Goal: Information Seeking & Learning: Check status

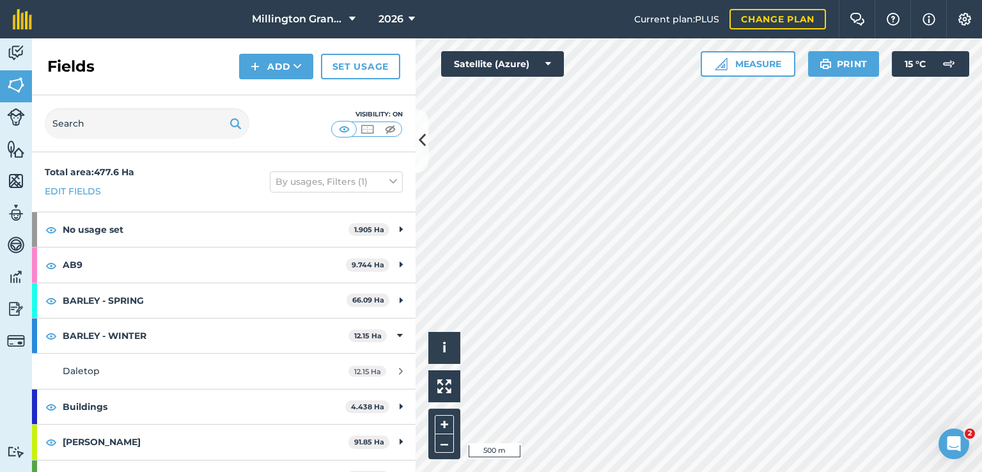
scroll to position [726, 0]
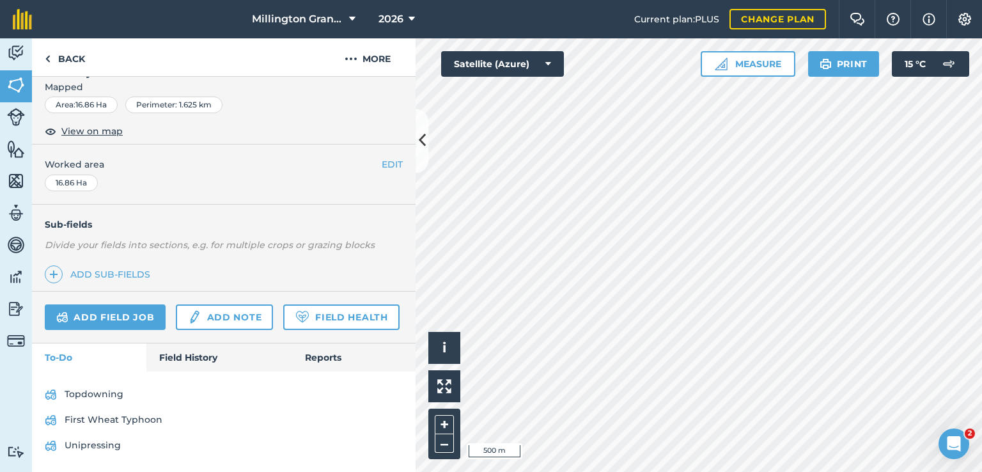
scroll to position [226, 0]
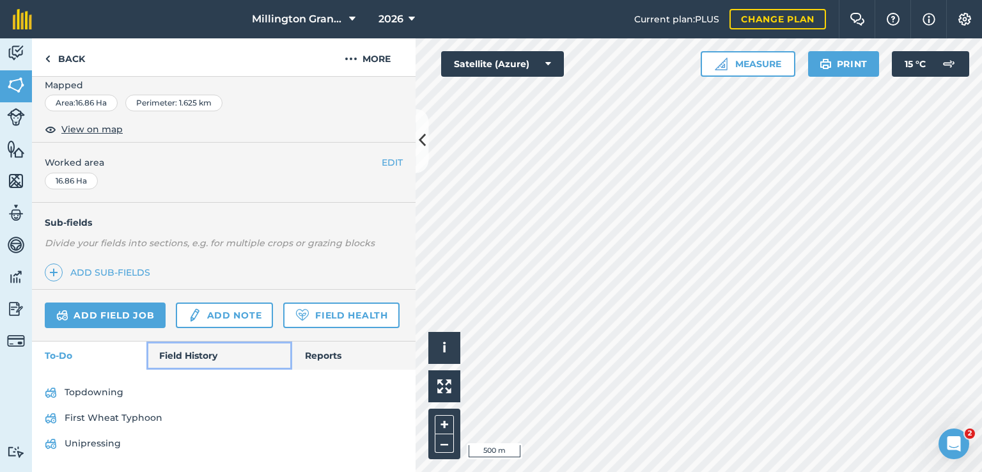
click at [216, 352] on link "Field History" at bounding box center [218, 355] width 145 height 28
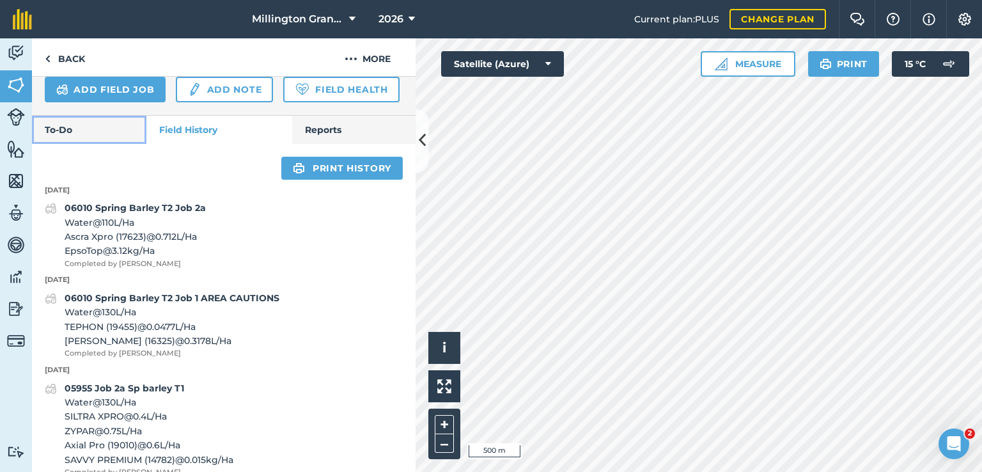
click at [130, 144] on link "To-Do" at bounding box center [89, 130] width 114 height 28
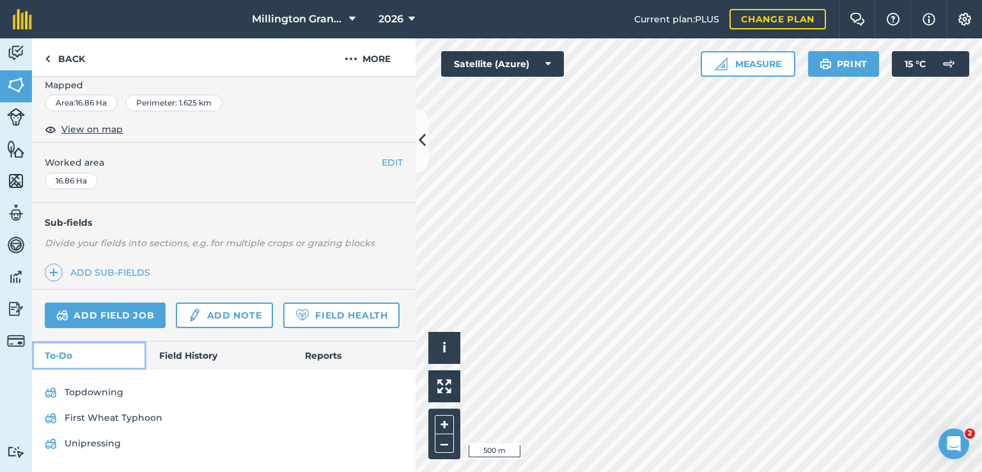
scroll to position [226, 0]
click at [394, 19] on span "2026" at bounding box center [391, 19] width 25 height 15
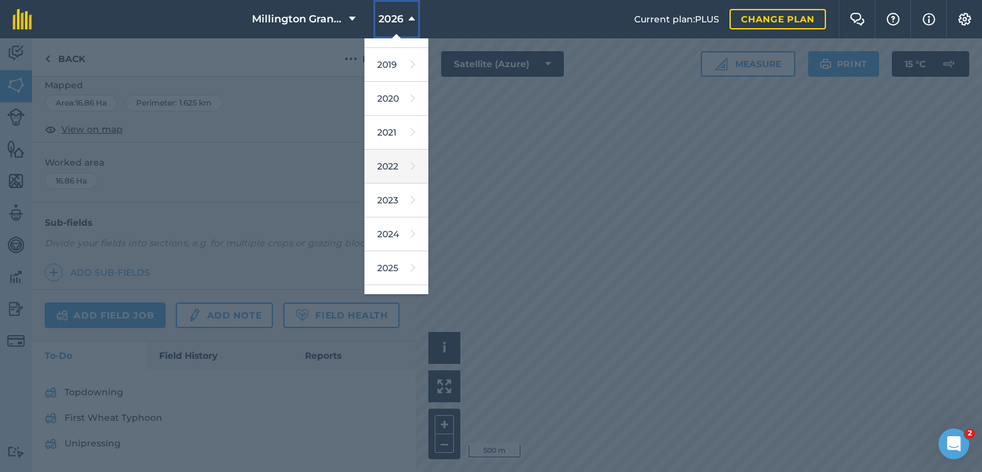
scroll to position [115, 0]
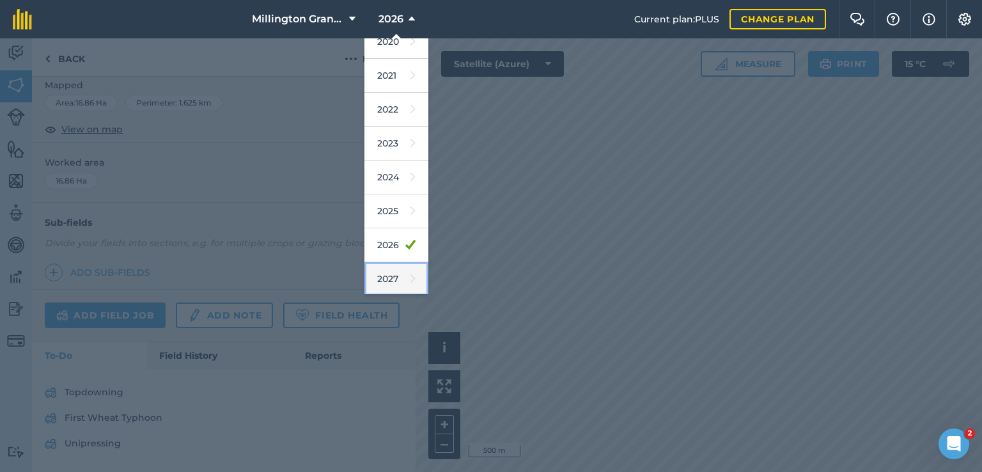
click at [386, 269] on link "2027" at bounding box center [397, 279] width 64 height 34
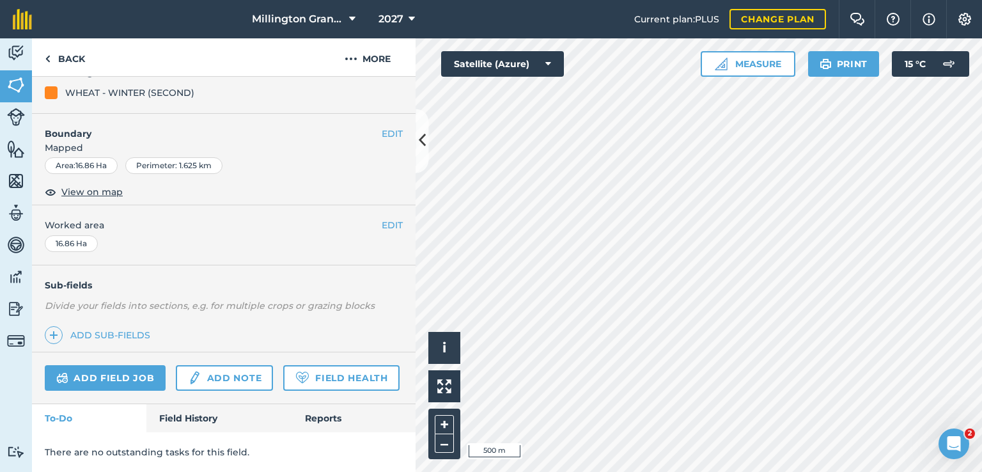
scroll to position [164, 0]
click at [394, 20] on span "2027" at bounding box center [391, 19] width 25 height 15
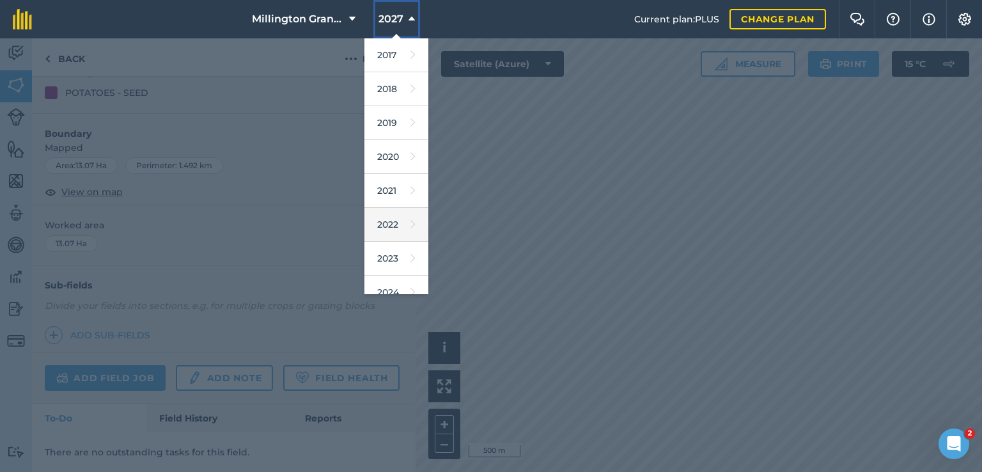
scroll to position [115, 0]
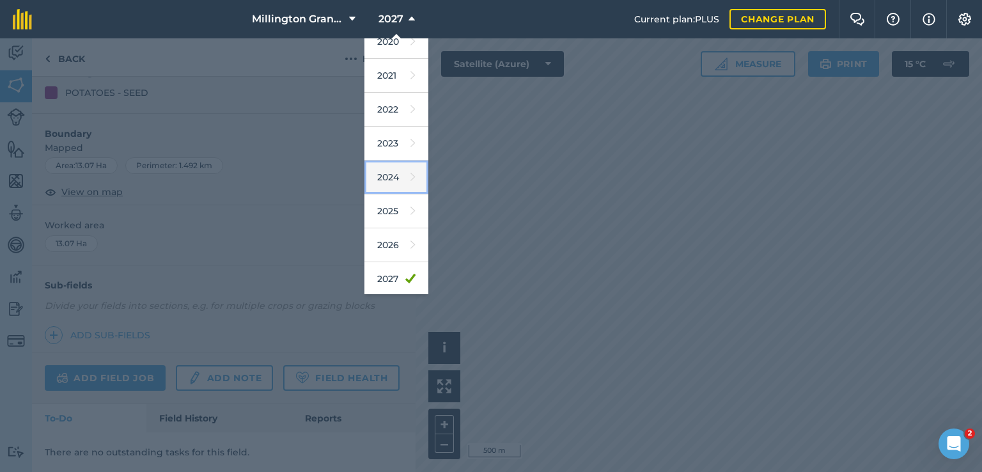
click at [398, 182] on link "2024" at bounding box center [397, 178] width 64 height 34
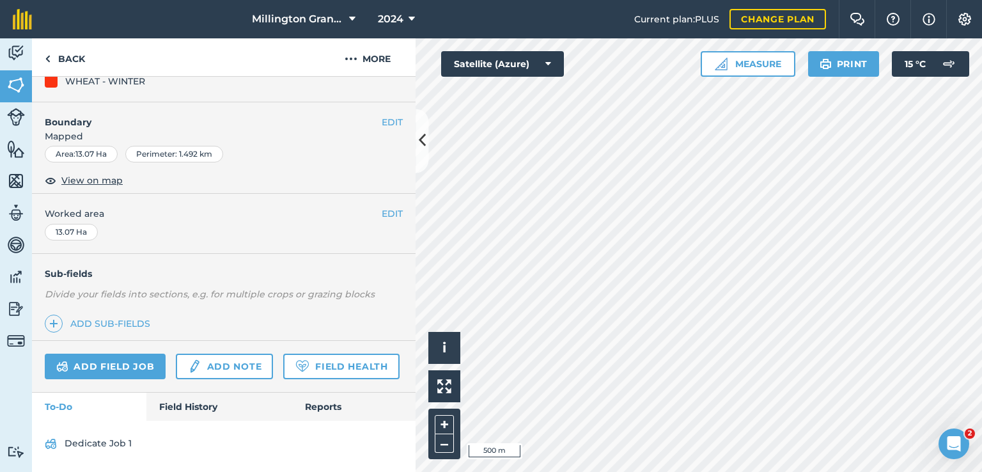
scroll to position [175, 0]
click at [393, 19] on span "2024" at bounding box center [391, 19] width 26 height 15
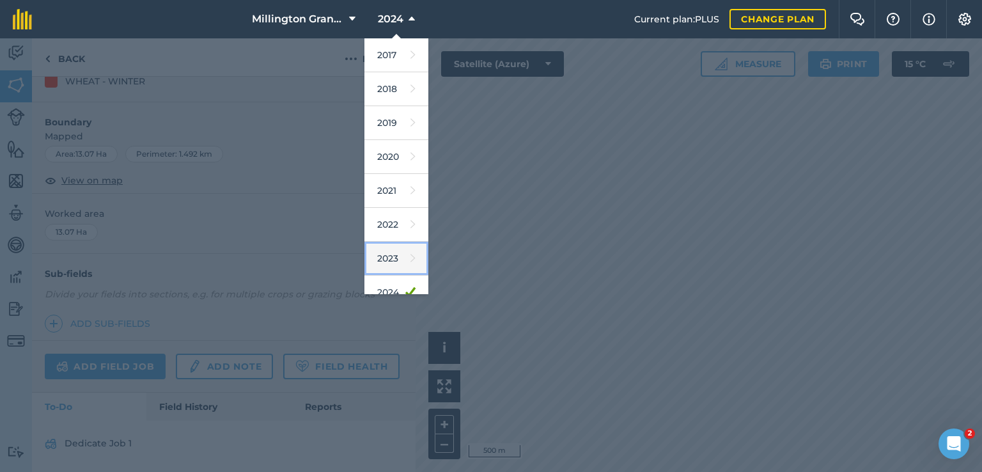
click at [387, 260] on link "2023" at bounding box center [397, 259] width 64 height 34
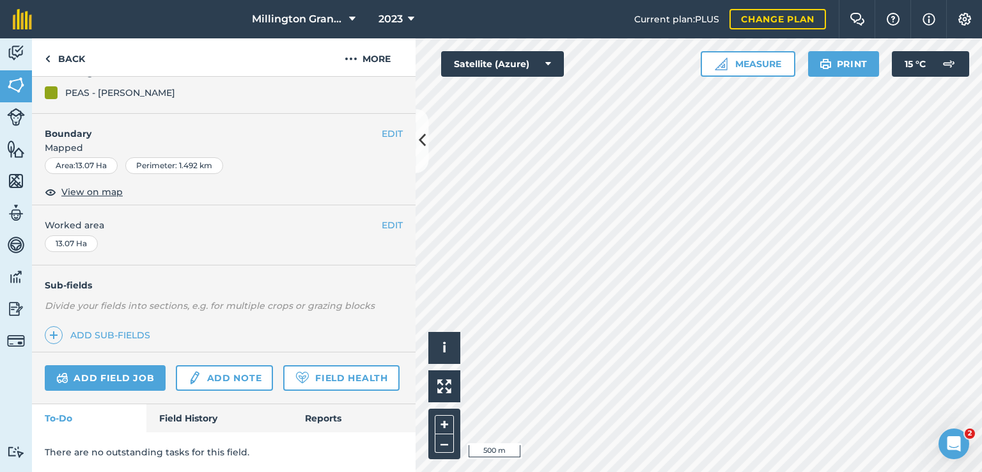
scroll to position [164, 0]
click at [384, 20] on span "2023" at bounding box center [391, 19] width 24 height 15
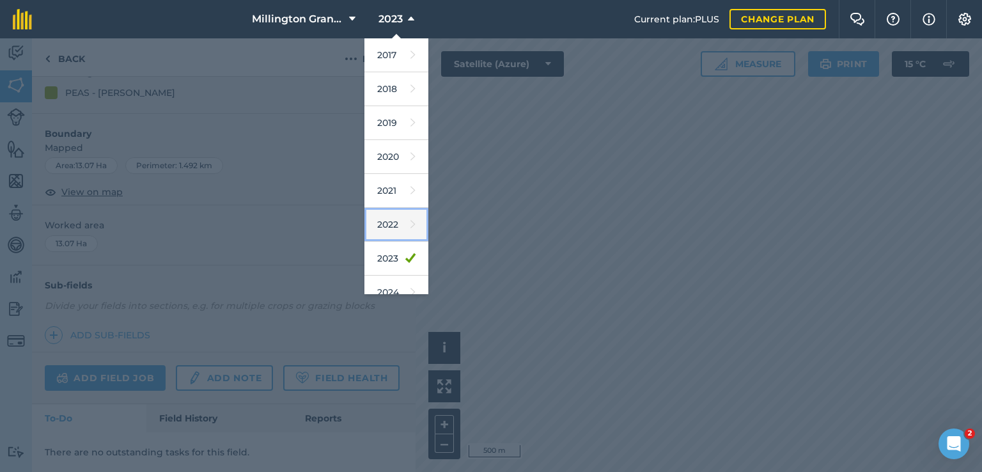
click at [384, 226] on link "2022" at bounding box center [397, 225] width 64 height 34
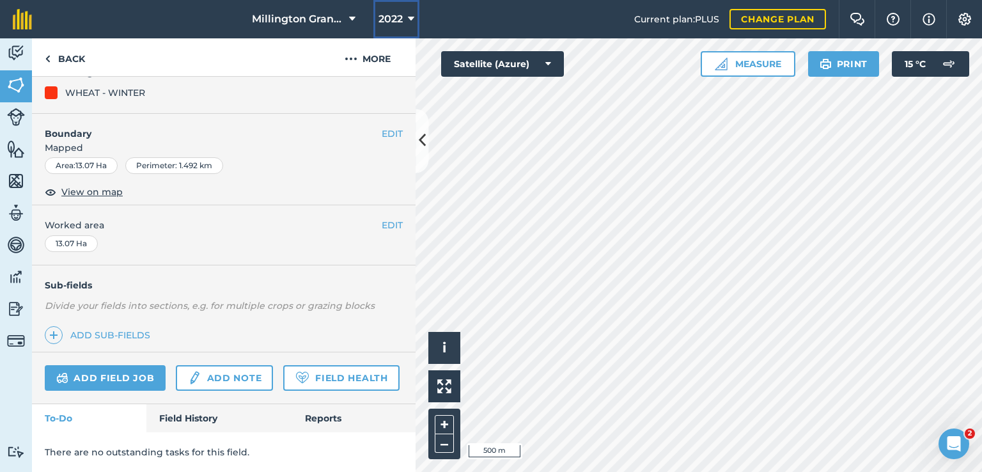
click at [386, 25] on span "2022" at bounding box center [391, 19] width 24 height 15
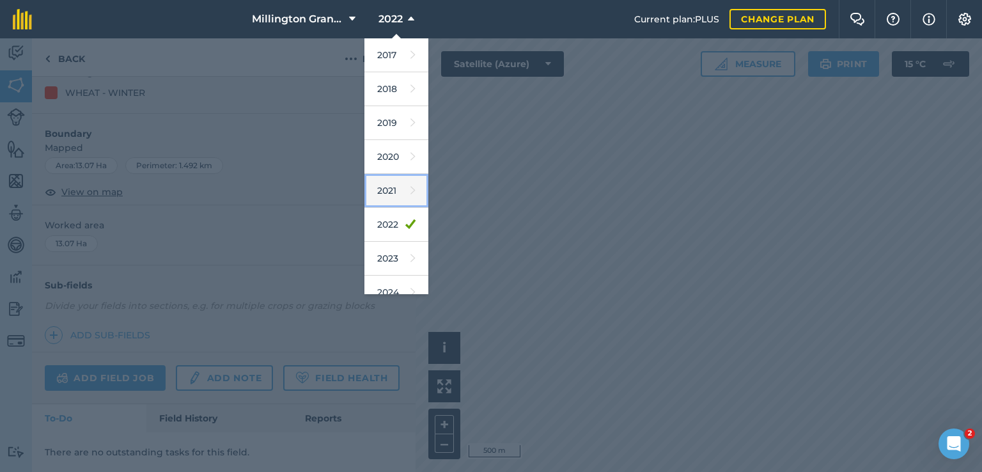
click at [391, 203] on link "2021" at bounding box center [397, 191] width 64 height 34
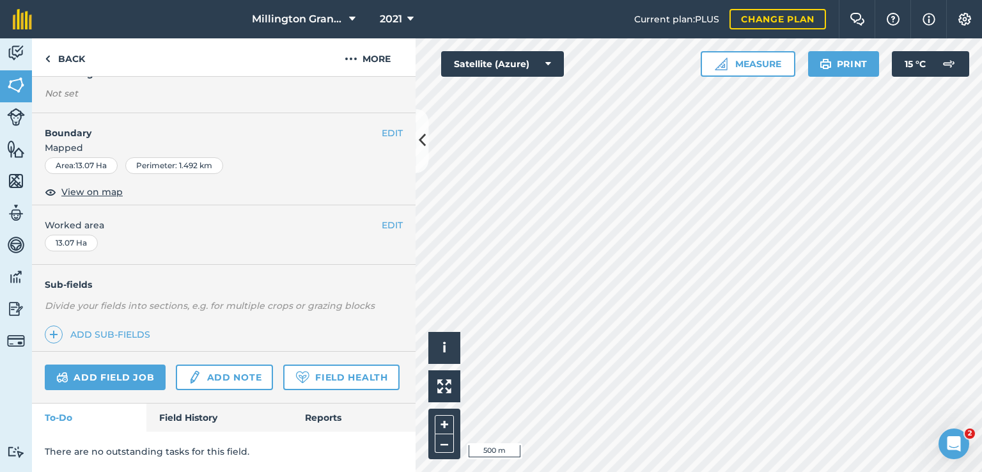
scroll to position [162, 0]
click at [392, 20] on span "2021" at bounding box center [391, 19] width 22 height 15
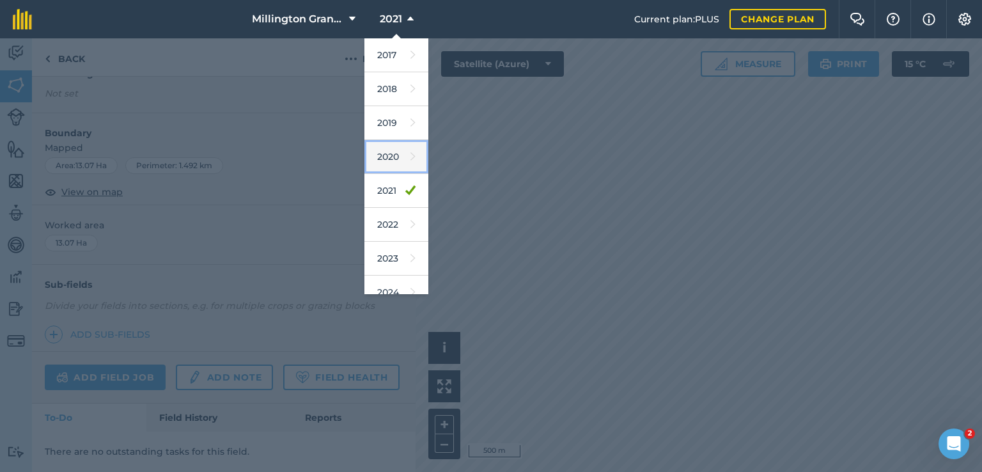
click at [390, 152] on link "2020" at bounding box center [397, 157] width 64 height 34
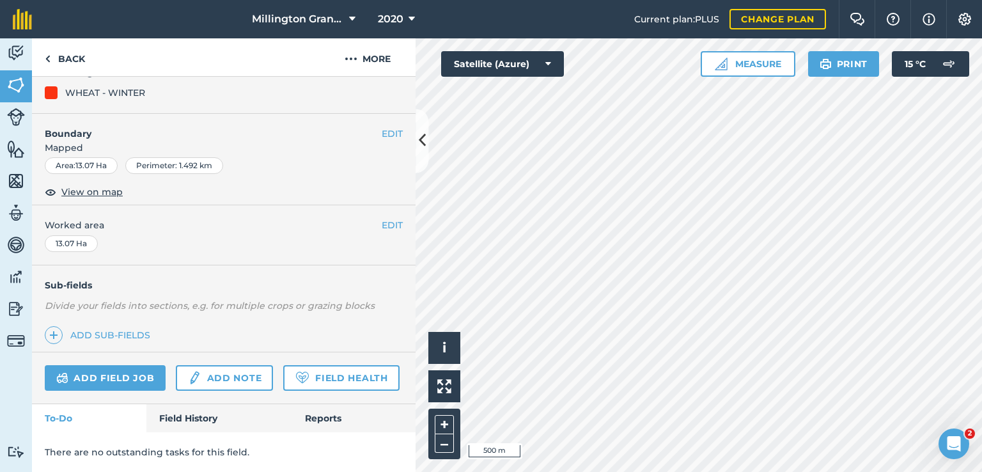
scroll to position [164, 0]
click at [412, 19] on icon at bounding box center [412, 19] width 6 height 15
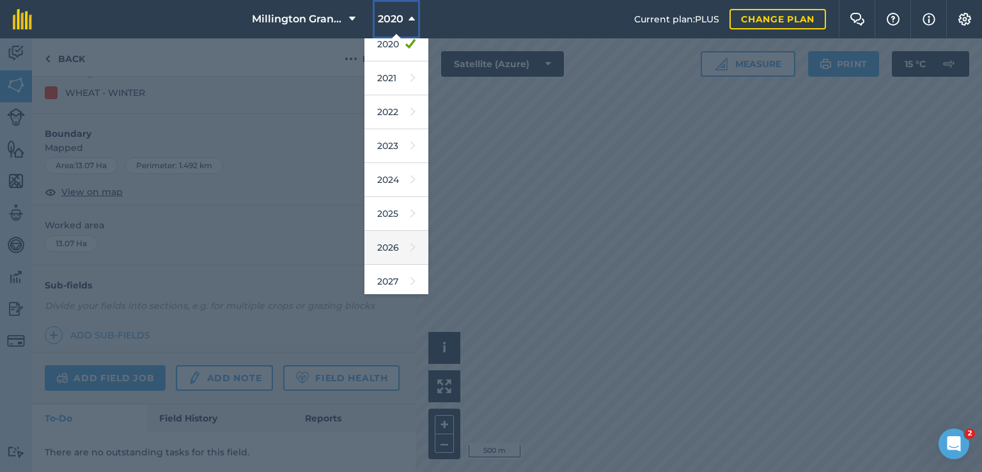
scroll to position [115, 0]
click at [397, 215] on link "2025" at bounding box center [397, 211] width 64 height 34
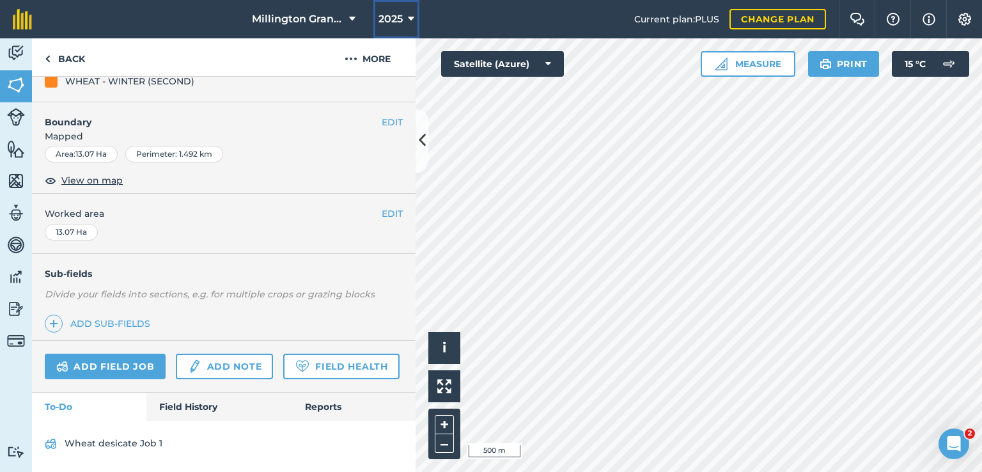
click at [384, 19] on span "2025" at bounding box center [391, 19] width 24 height 15
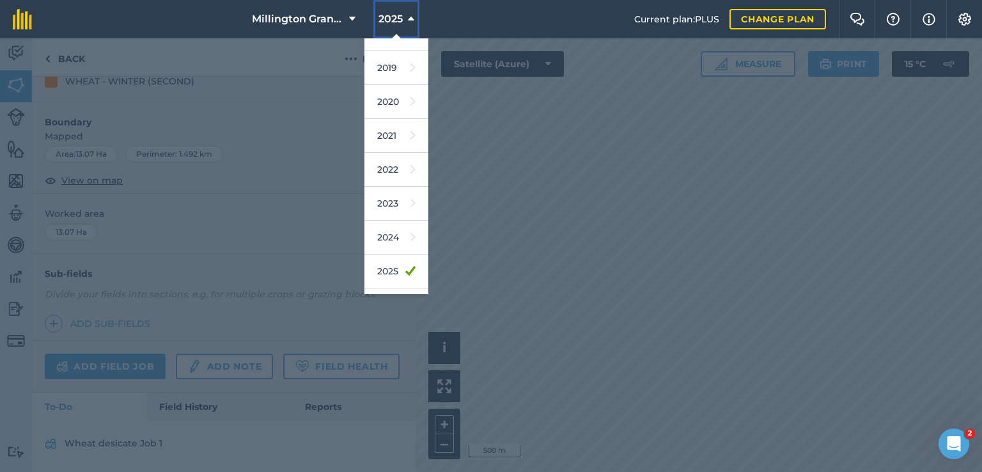
scroll to position [115, 0]
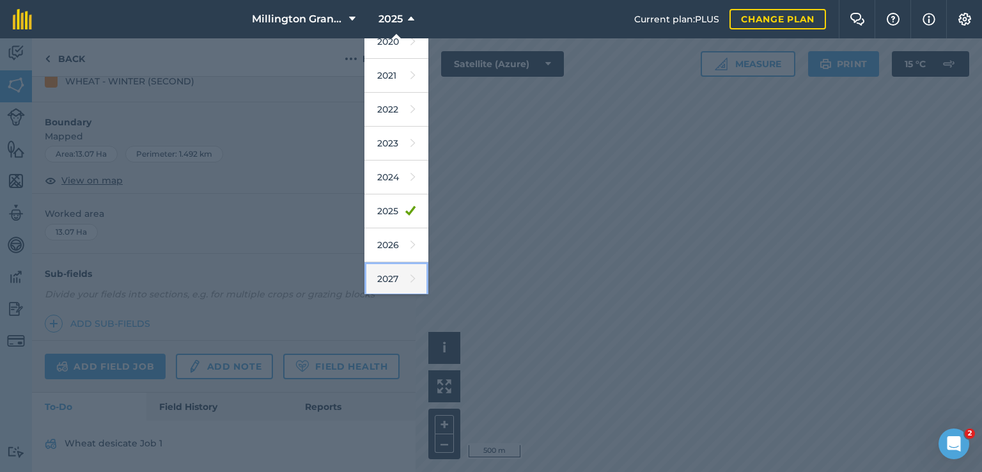
drag, startPoint x: 391, startPoint y: 267, endPoint x: 411, endPoint y: 262, distance: 20.5
click at [391, 267] on link "2027" at bounding box center [397, 279] width 64 height 34
